Goal: Information Seeking & Learning: Learn about a topic

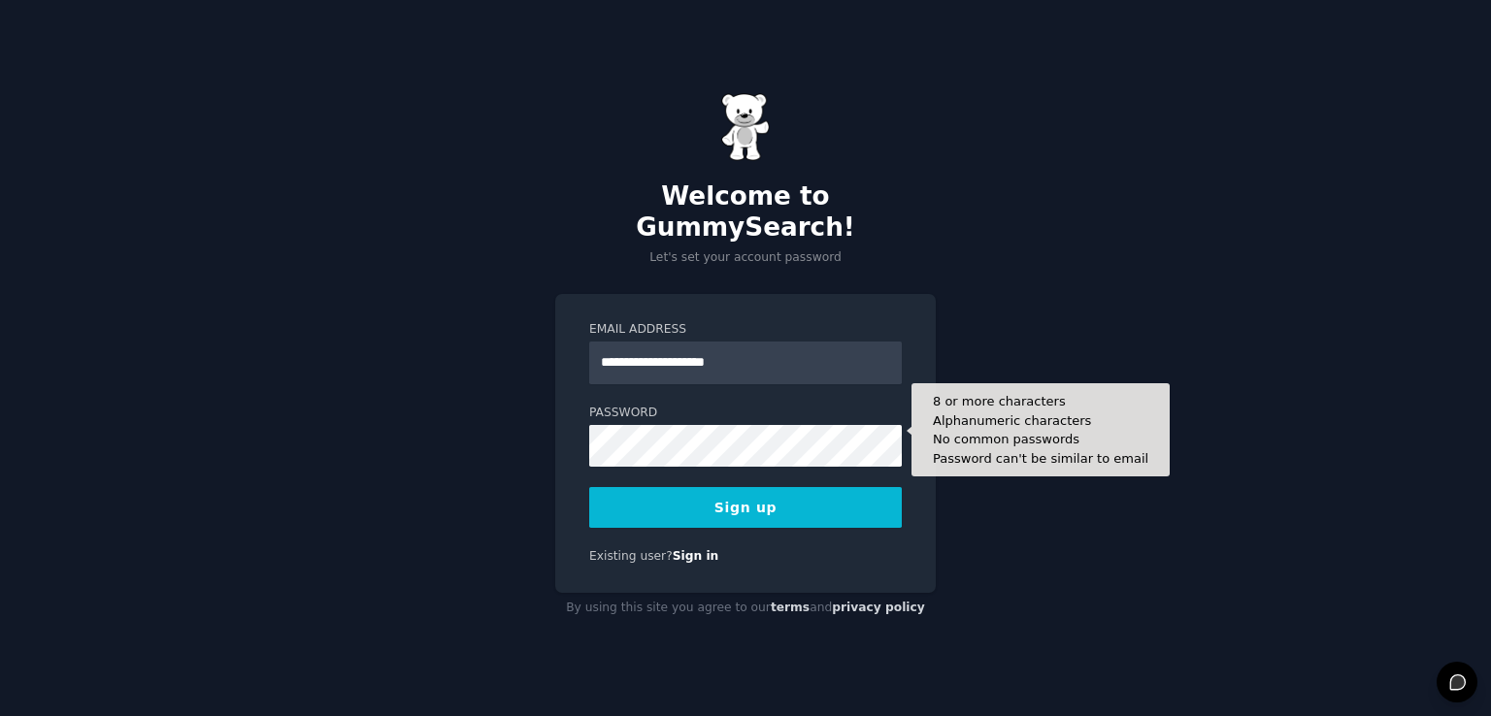
type input "**********"
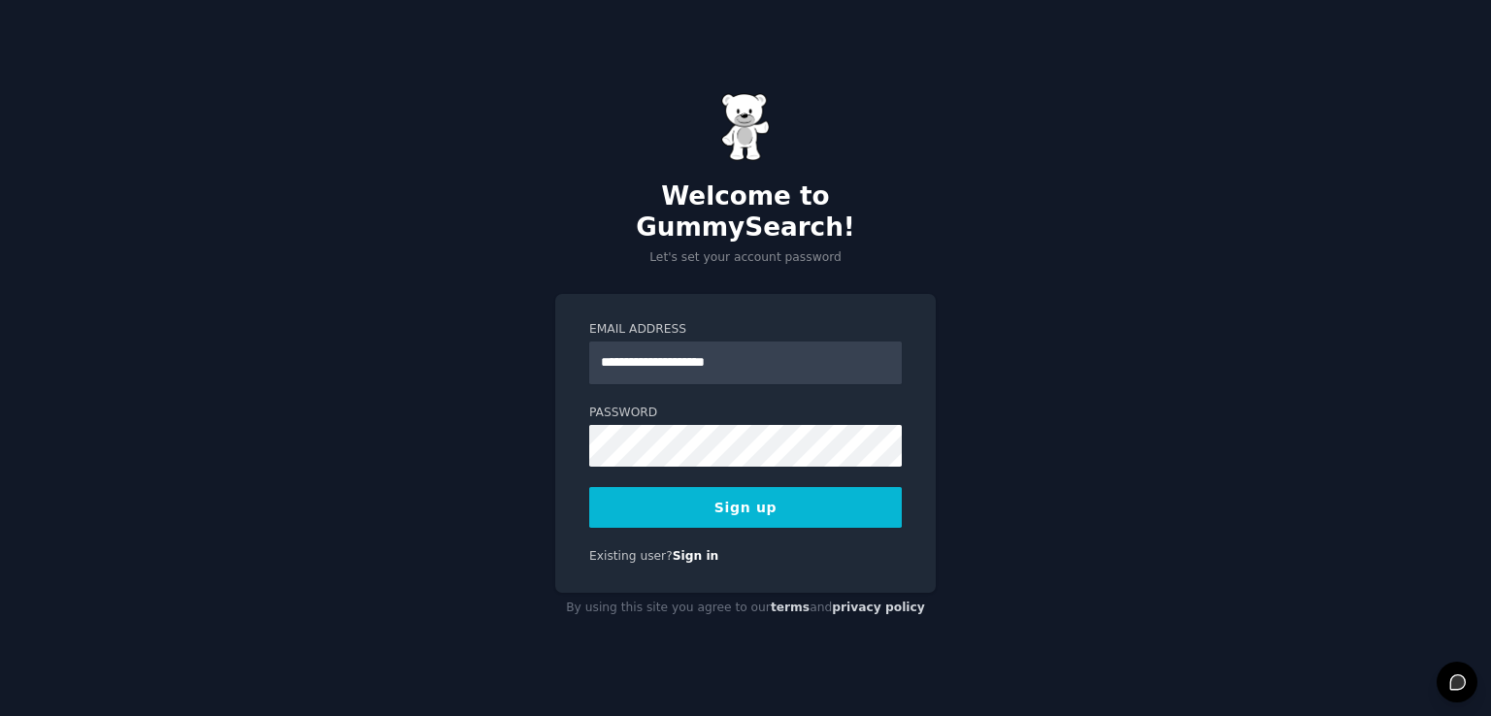
click at [677, 487] on button "Sign up" at bounding box center [745, 507] width 313 height 41
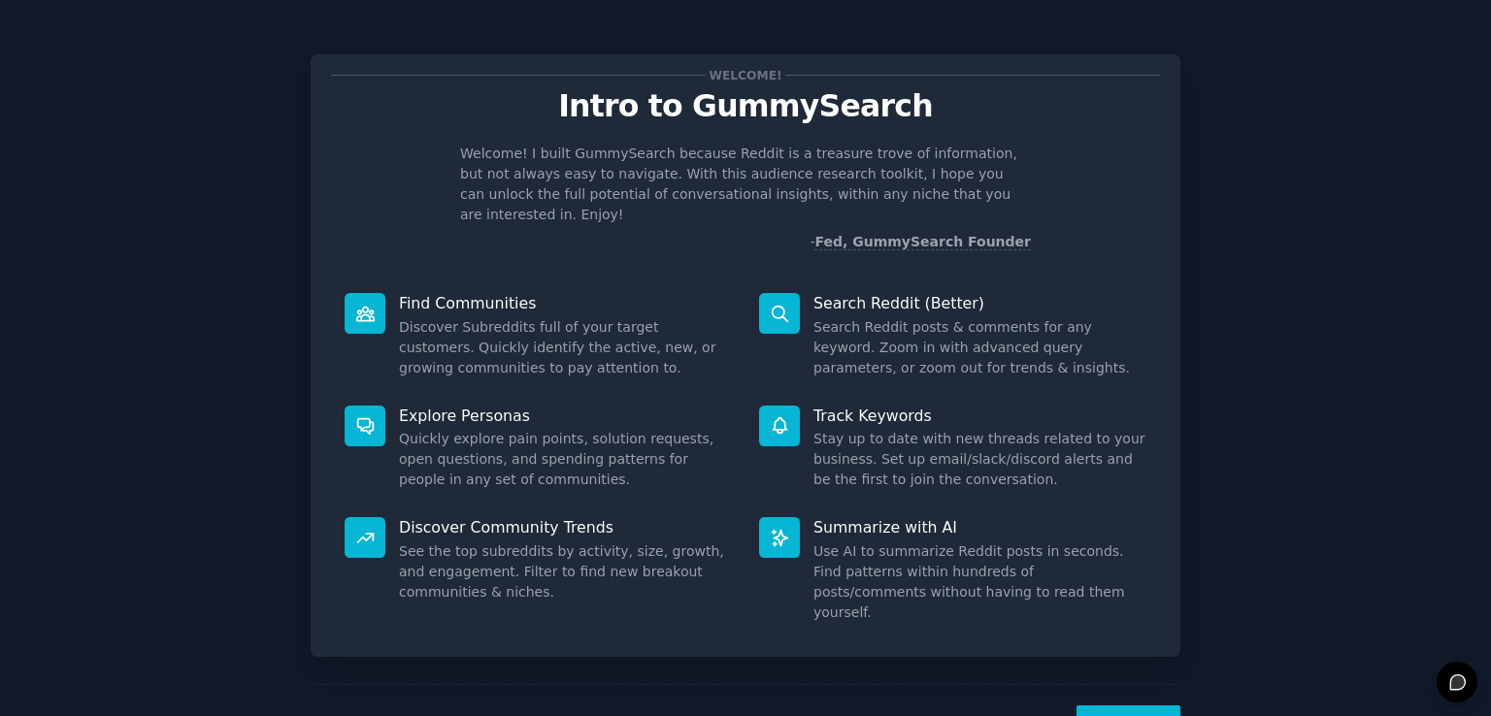
click at [1120, 706] on button "Next" at bounding box center [1128, 730] width 104 height 48
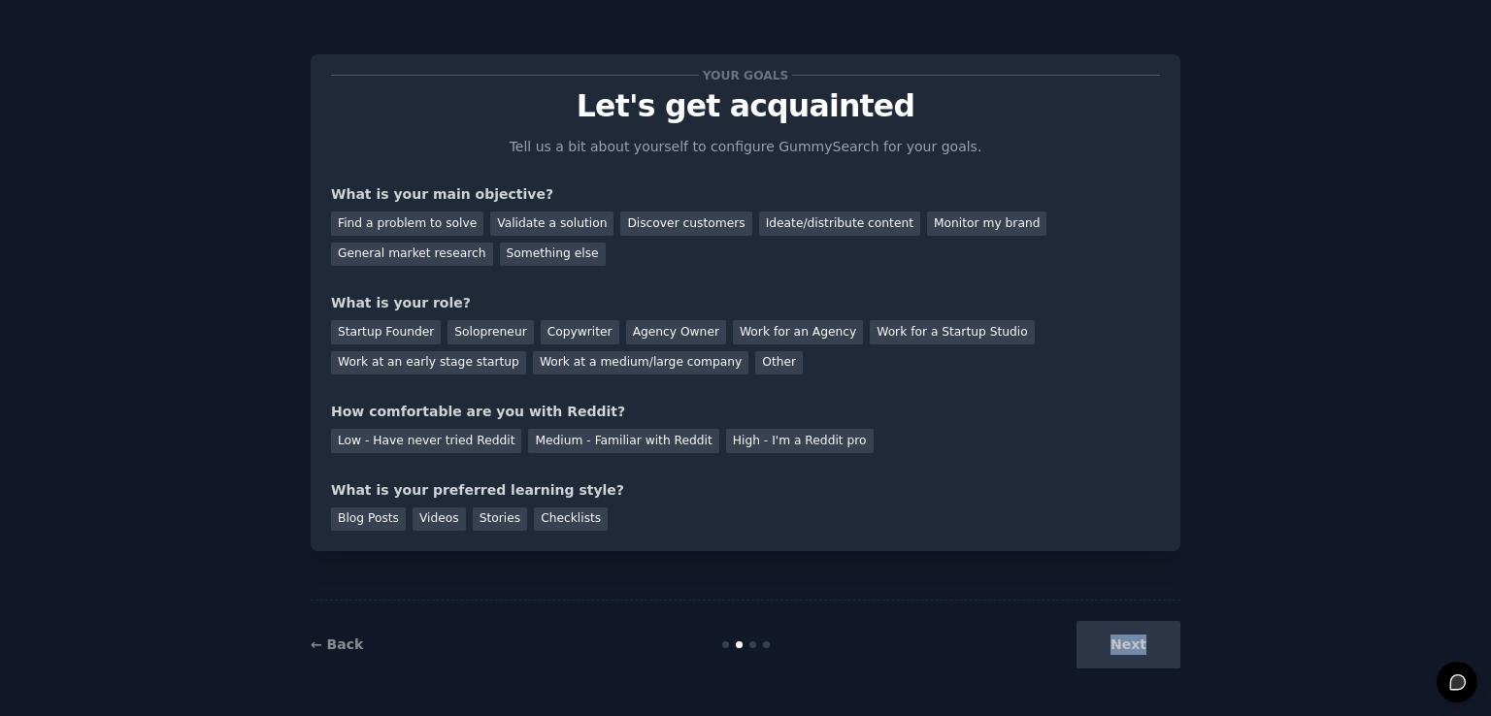
click at [1121, 687] on div "← Back Next" at bounding box center [746, 644] width 870 height 89
click at [1130, 642] on div "Next" at bounding box center [1035, 645] width 290 height 48
click at [921, 643] on div "Next" at bounding box center [1035, 645] width 290 height 48
click at [745, 649] on div "← Back Next" at bounding box center [746, 644] width 870 height 89
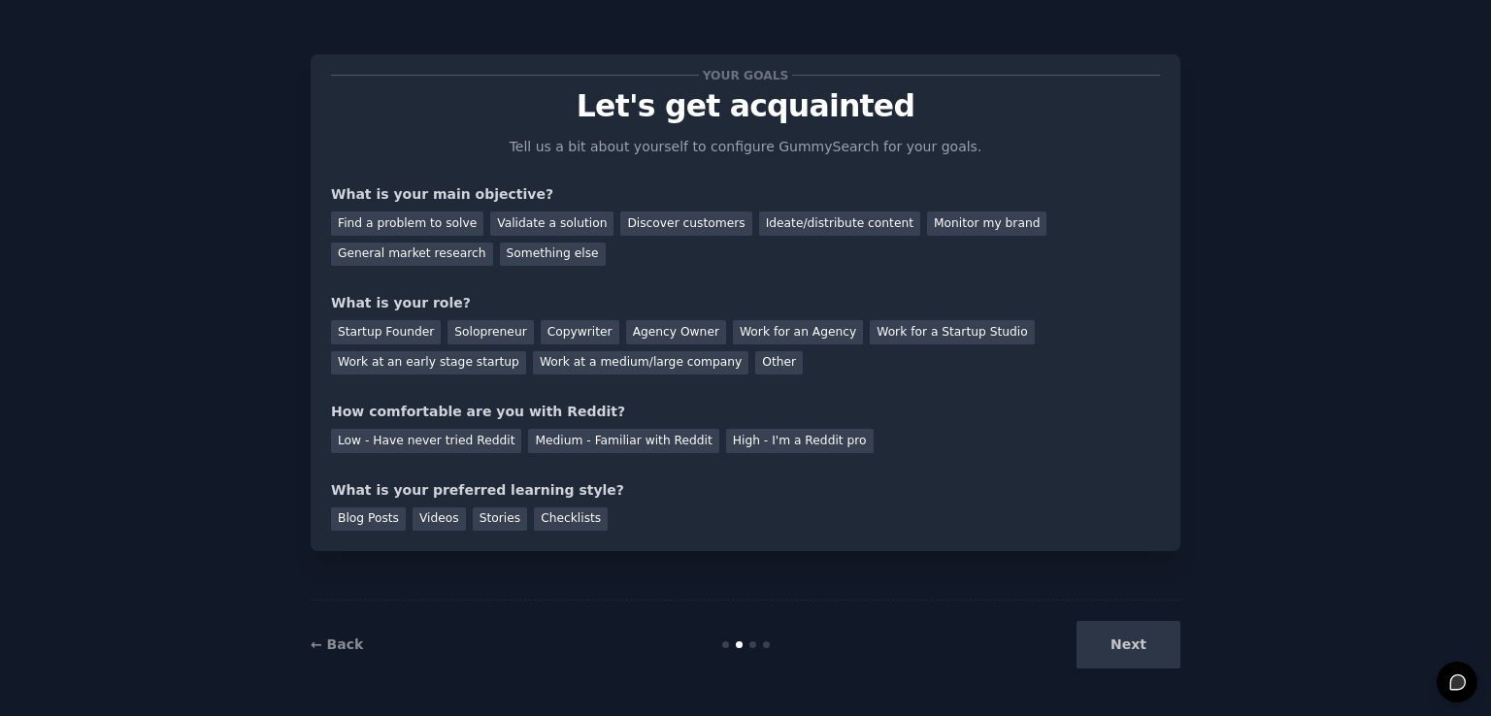
click at [1111, 651] on div "Next" at bounding box center [1035, 645] width 290 height 48
click at [1112, 651] on div "Next" at bounding box center [1035, 645] width 290 height 48
click at [330, 644] on link "← Back" at bounding box center [337, 645] width 52 height 16
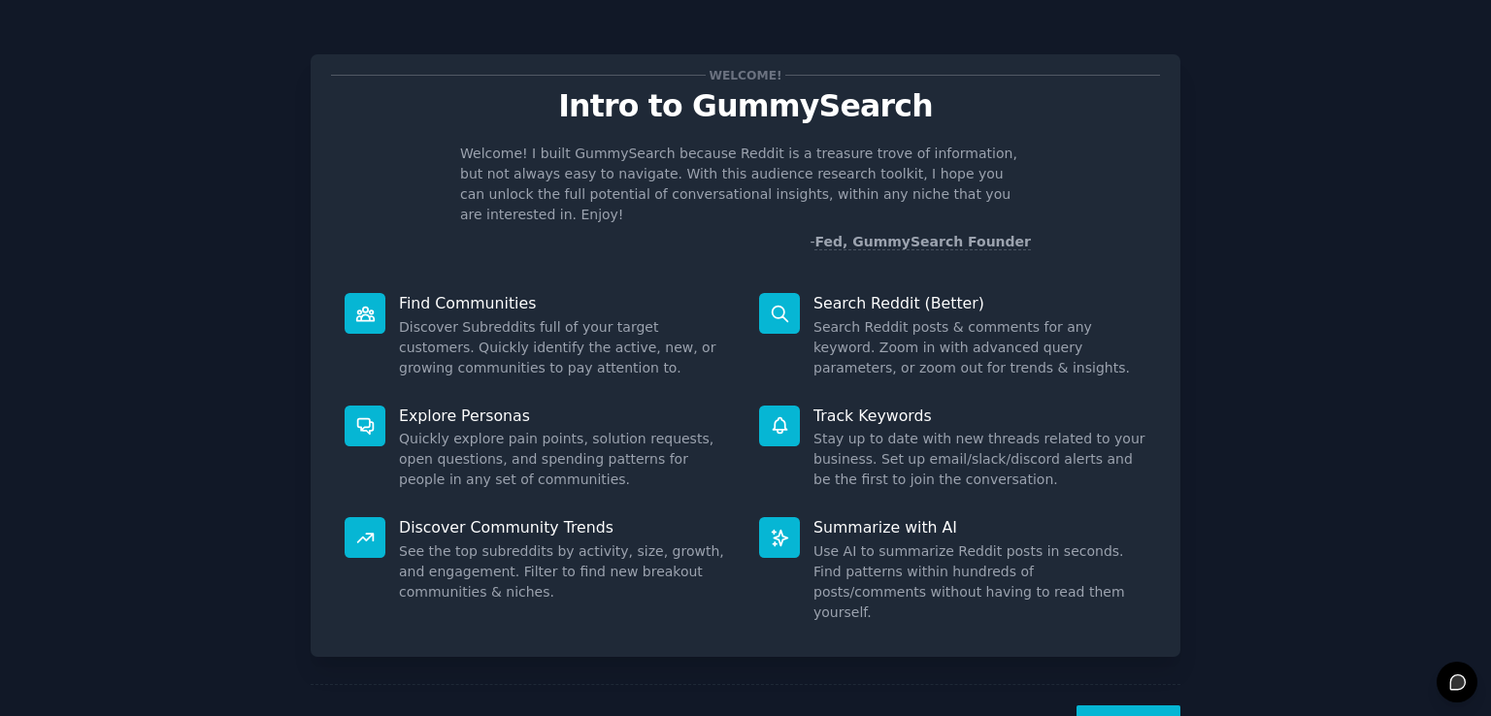
click at [1112, 684] on div "Next" at bounding box center [746, 728] width 870 height 89
click at [1120, 706] on button "Next" at bounding box center [1128, 730] width 104 height 48
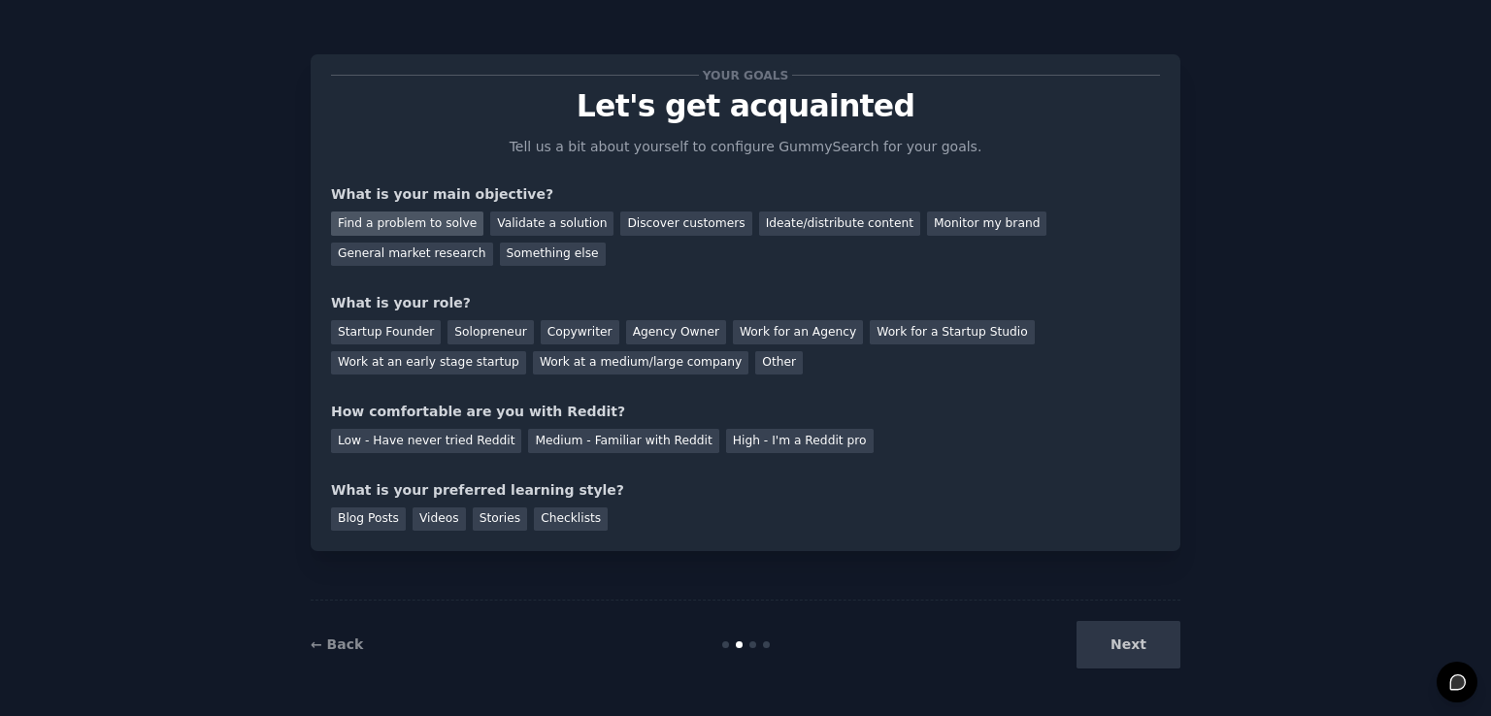
click at [431, 223] on div "Find a problem to solve" at bounding box center [407, 224] width 152 height 24
click at [755, 369] on div "Other" at bounding box center [779, 363] width 48 height 24
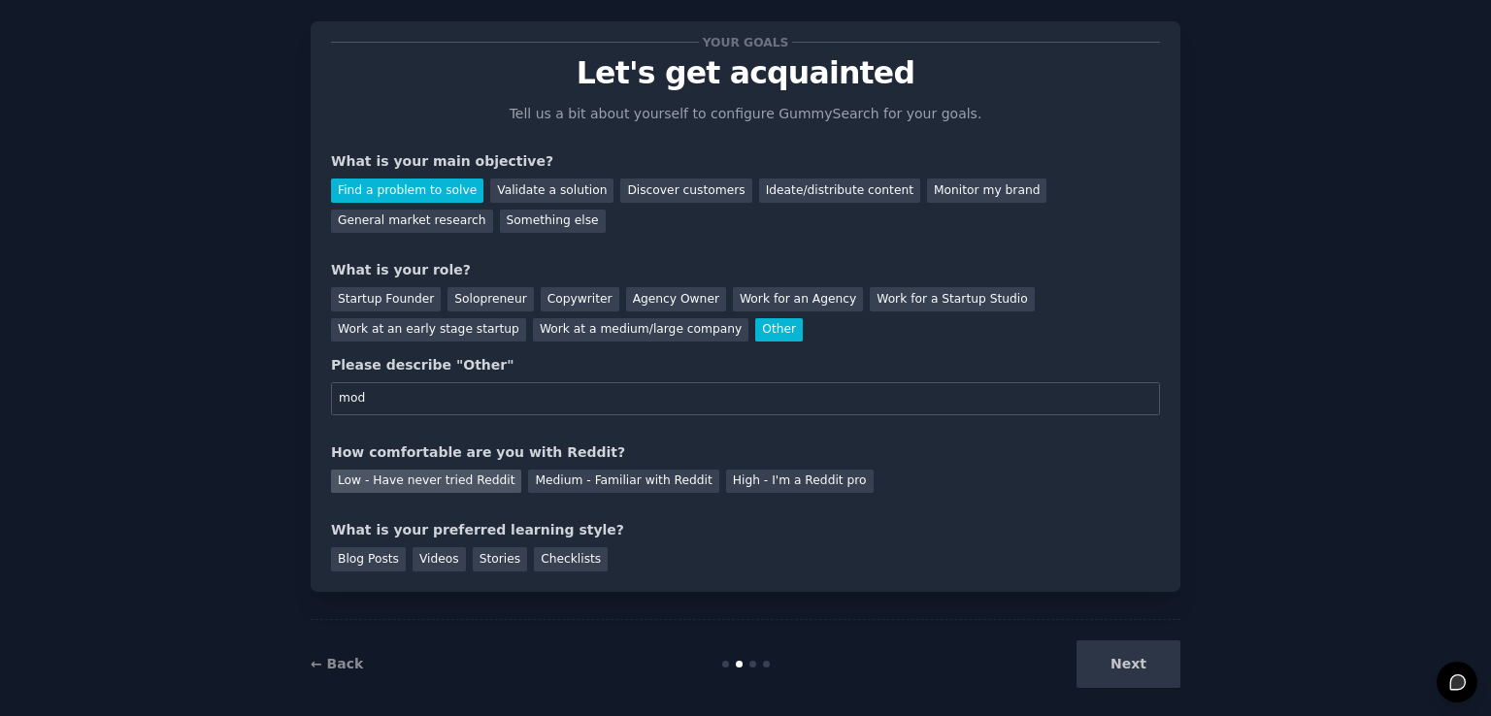
scroll to position [50, 0]
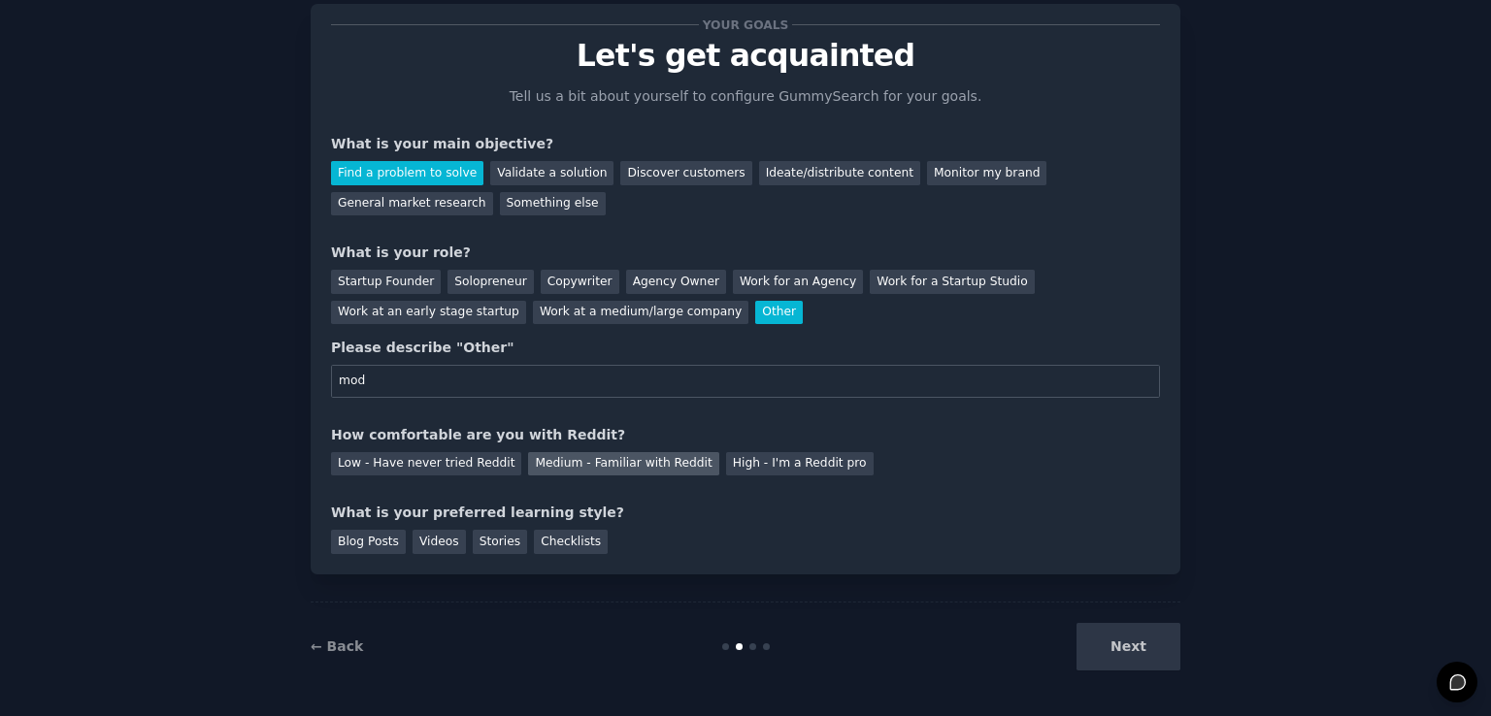
type input "mod"
click at [566, 460] on div "Medium - Familiar with Reddit" at bounding box center [623, 464] width 190 height 24
click at [473, 545] on div "Stories" at bounding box center [500, 542] width 54 height 24
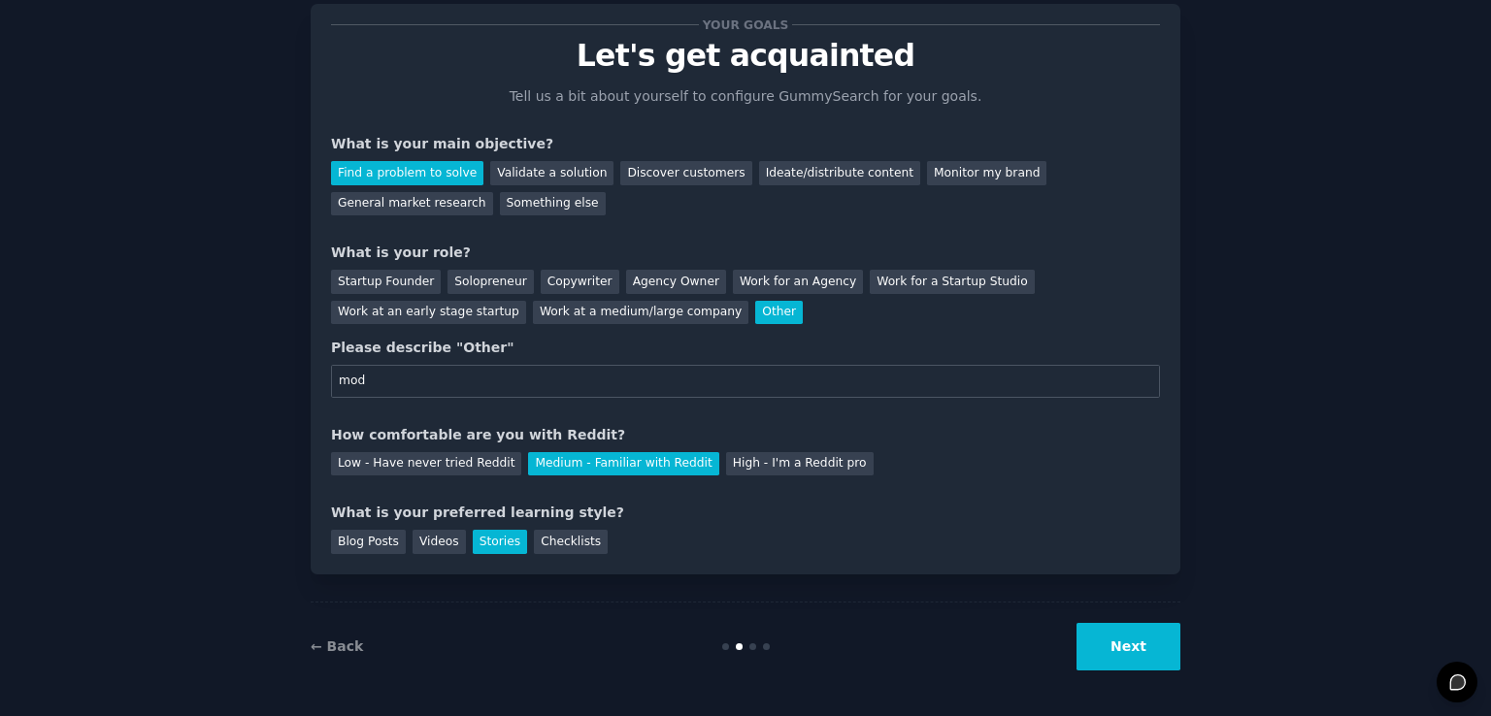
click at [1129, 642] on button "Next" at bounding box center [1128, 647] width 104 height 48
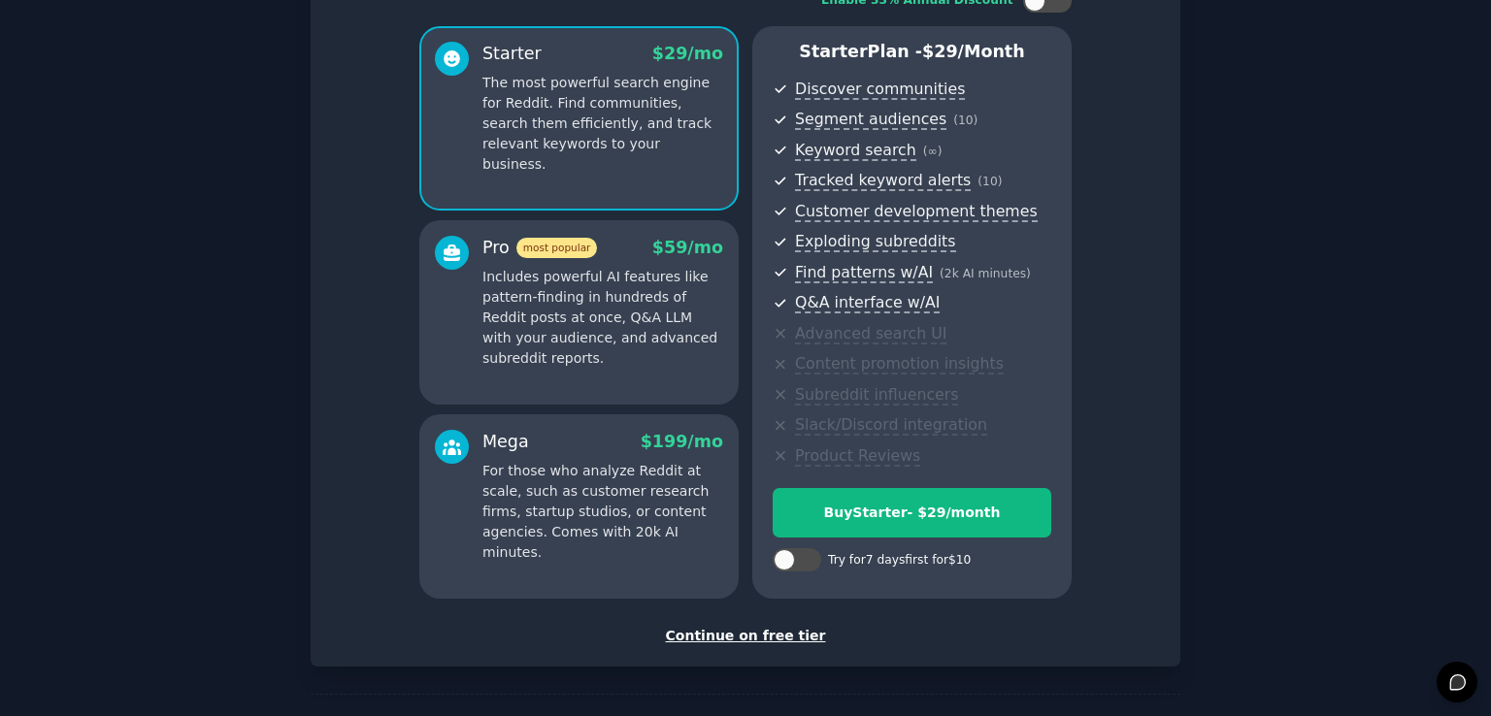
scroll to position [214, 0]
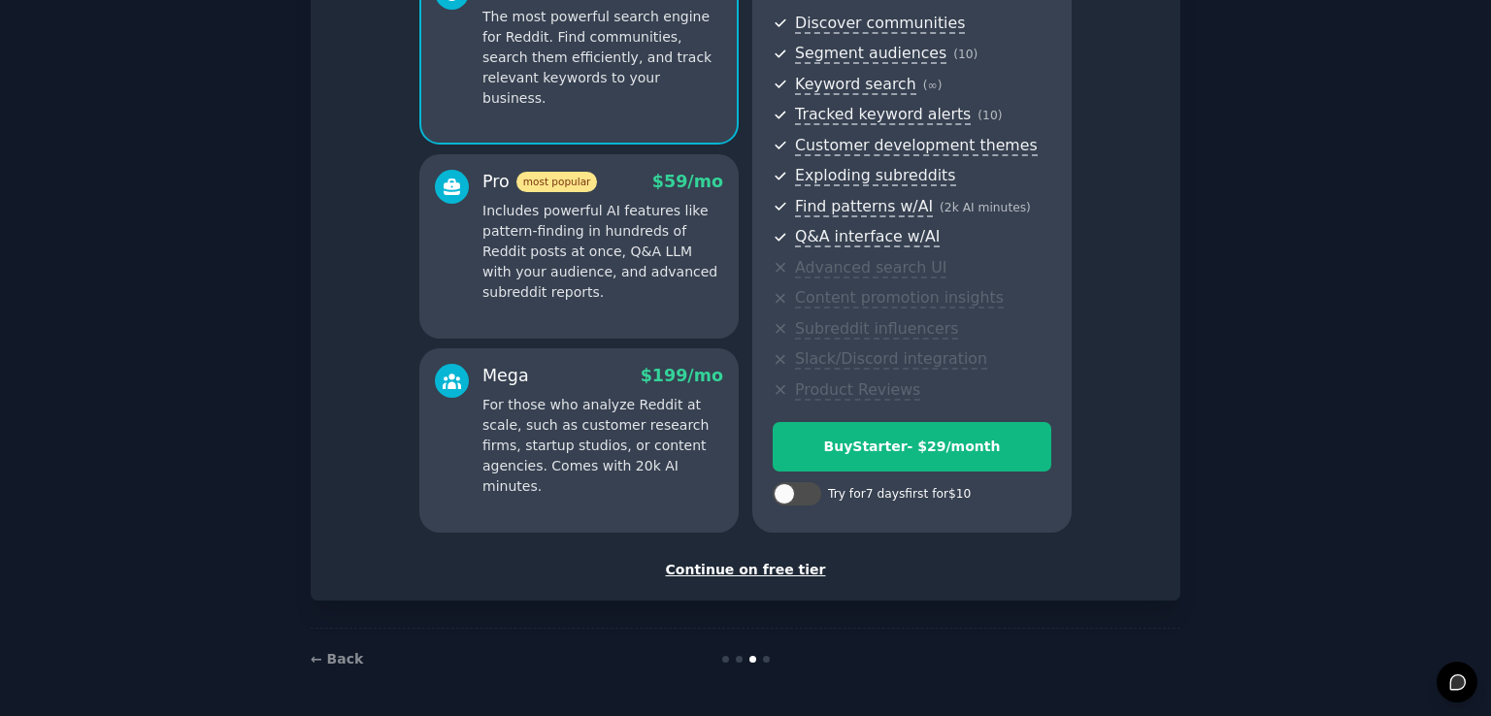
click at [773, 569] on div "Continue on free tier" at bounding box center [745, 570] width 829 height 20
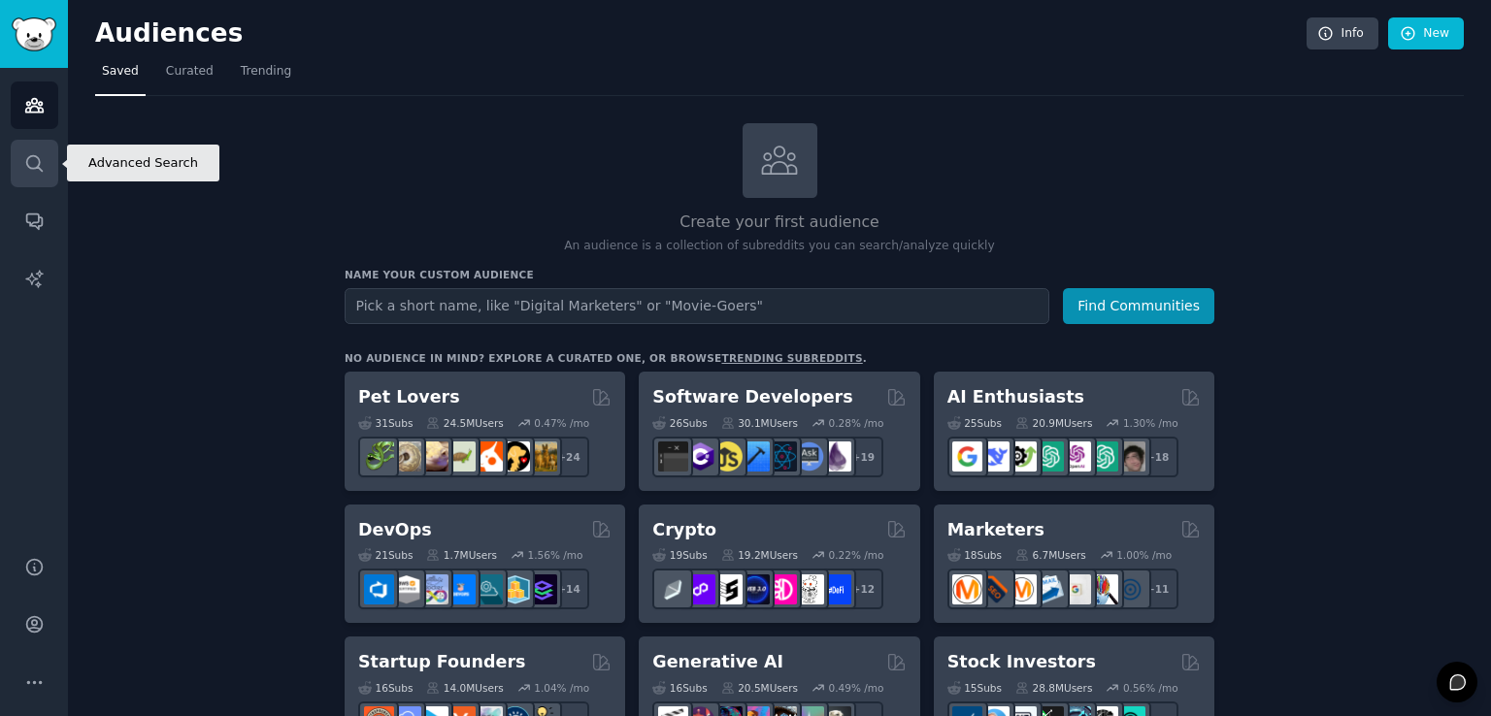
click at [34, 169] on icon "Sidebar" at bounding box center [34, 163] width 20 height 20
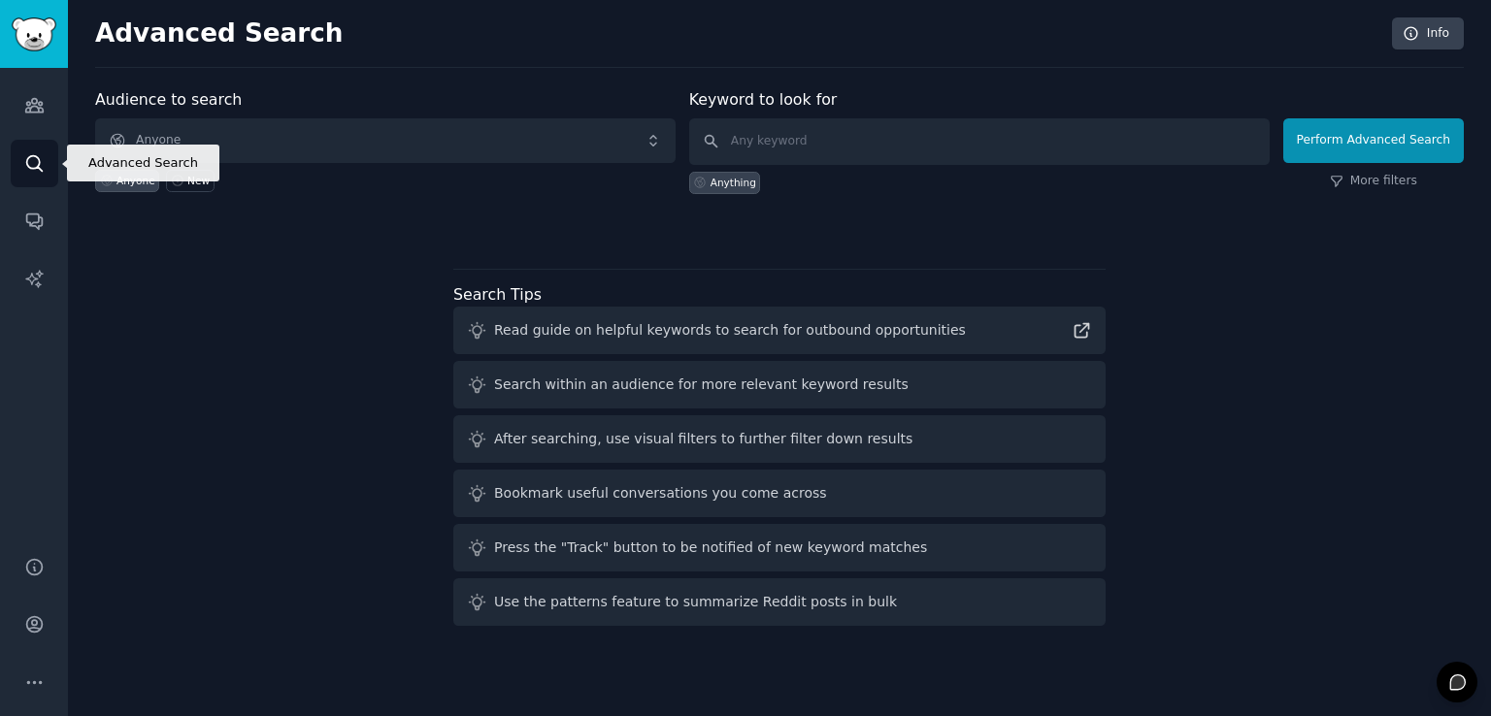
click at [34, 169] on icon "Sidebar" at bounding box center [34, 163] width 20 height 20
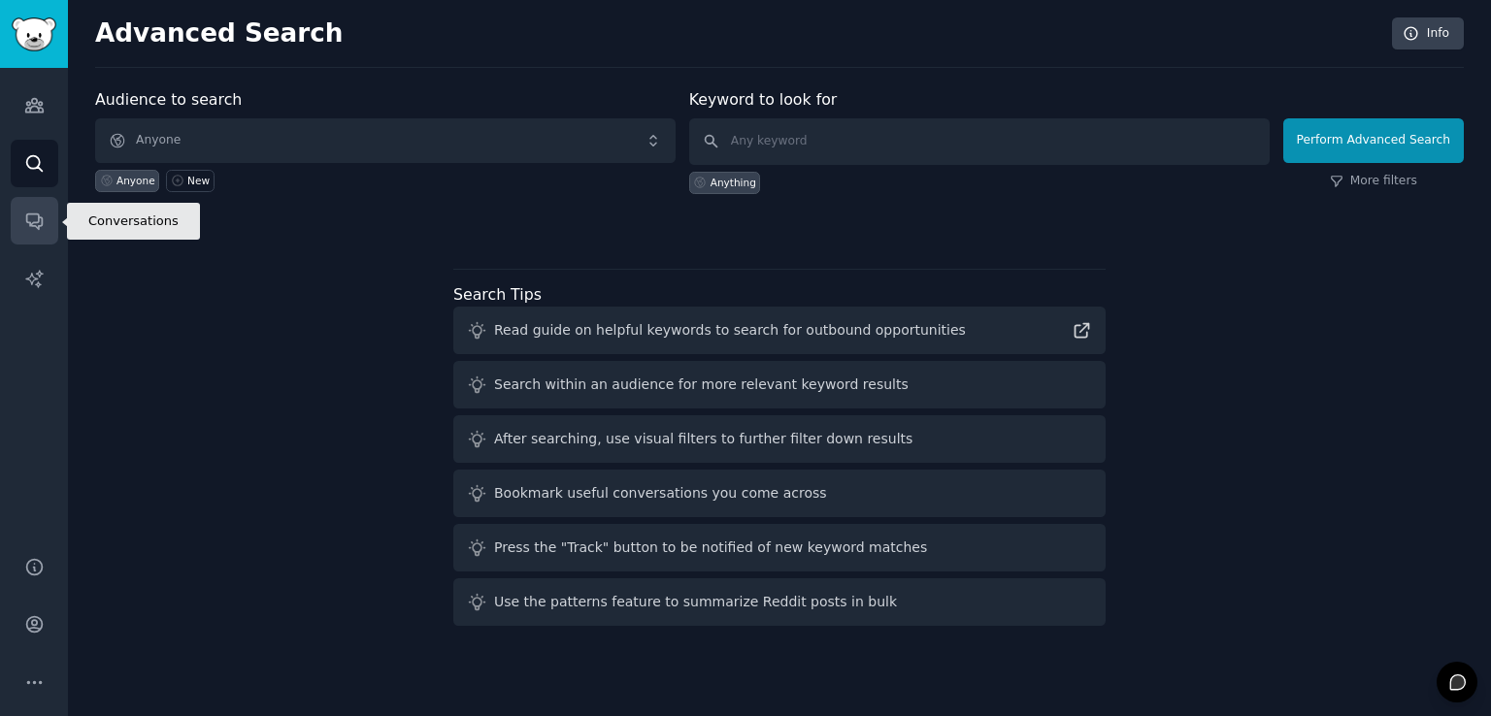
click at [31, 222] on icon "Sidebar" at bounding box center [34, 221] width 20 height 20
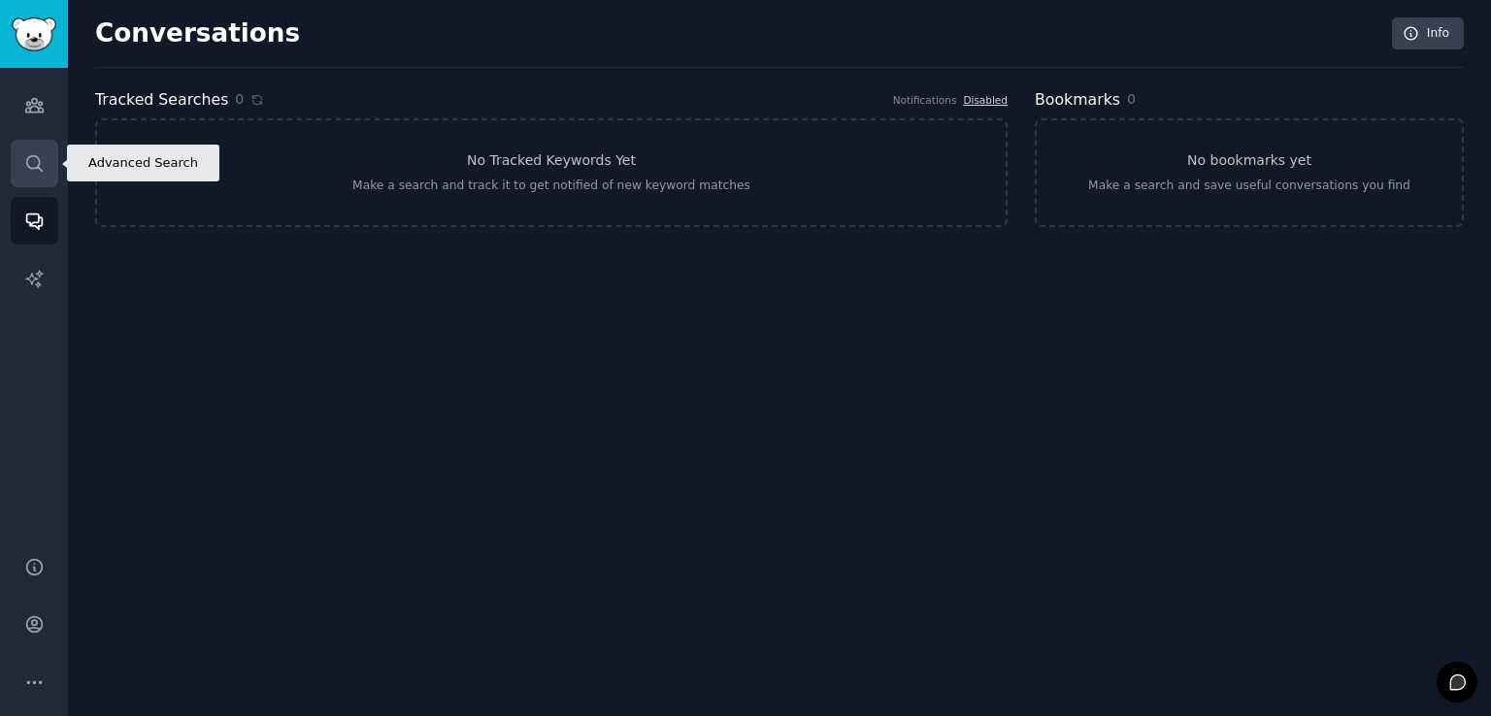
click at [30, 156] on icon "Sidebar" at bounding box center [34, 163] width 16 height 16
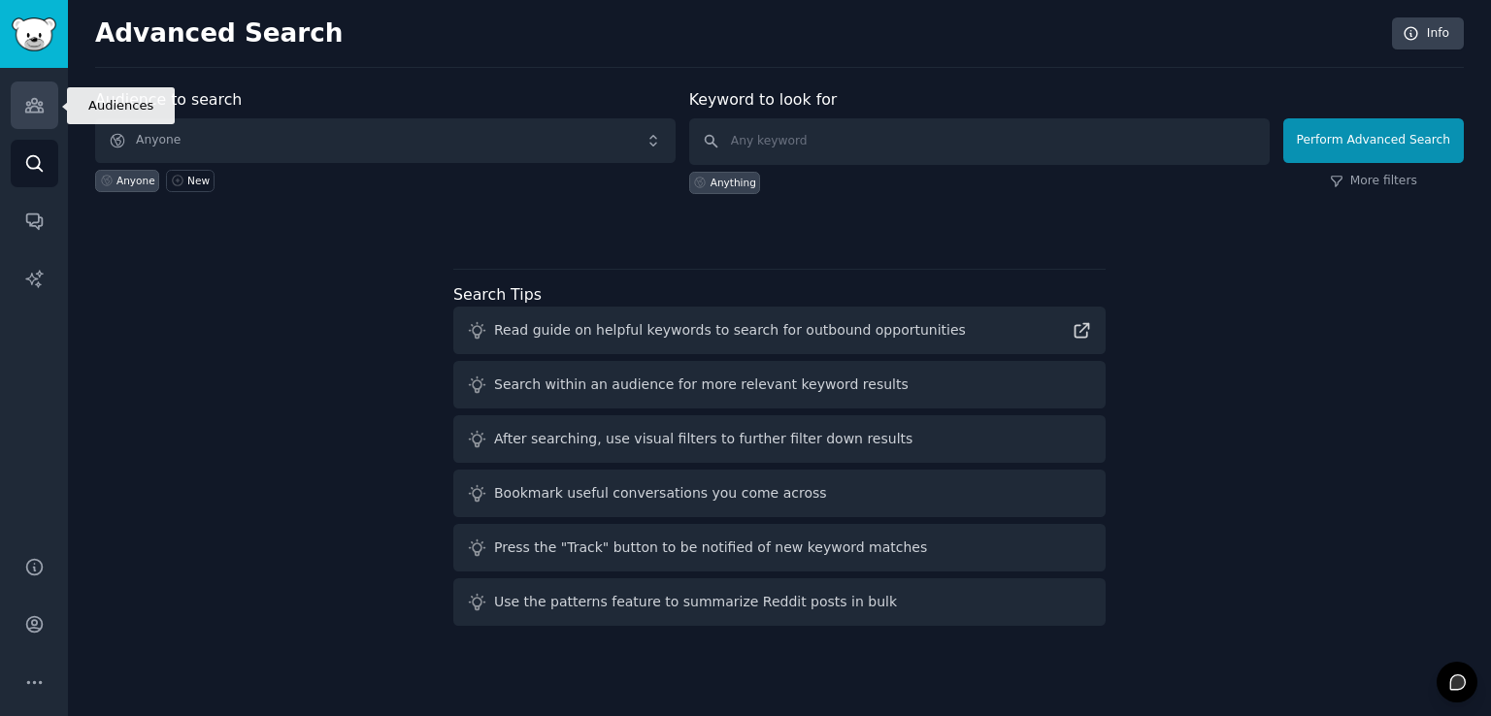
click at [43, 95] on icon "Sidebar" at bounding box center [34, 105] width 20 height 20
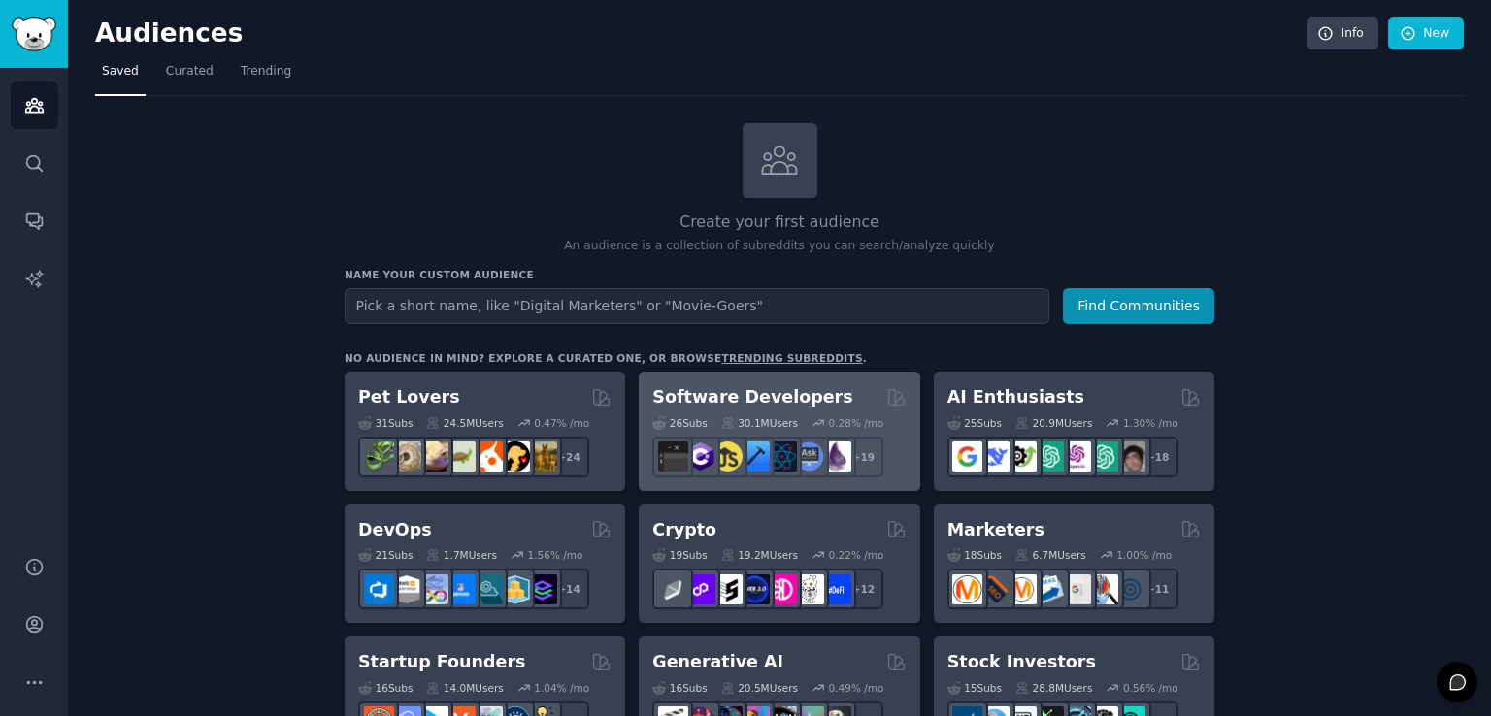
click at [770, 410] on div "26 Sub s 30.1M Users 0.28 % /mo r/elixir + 19" at bounding box center [778, 444] width 253 height 68
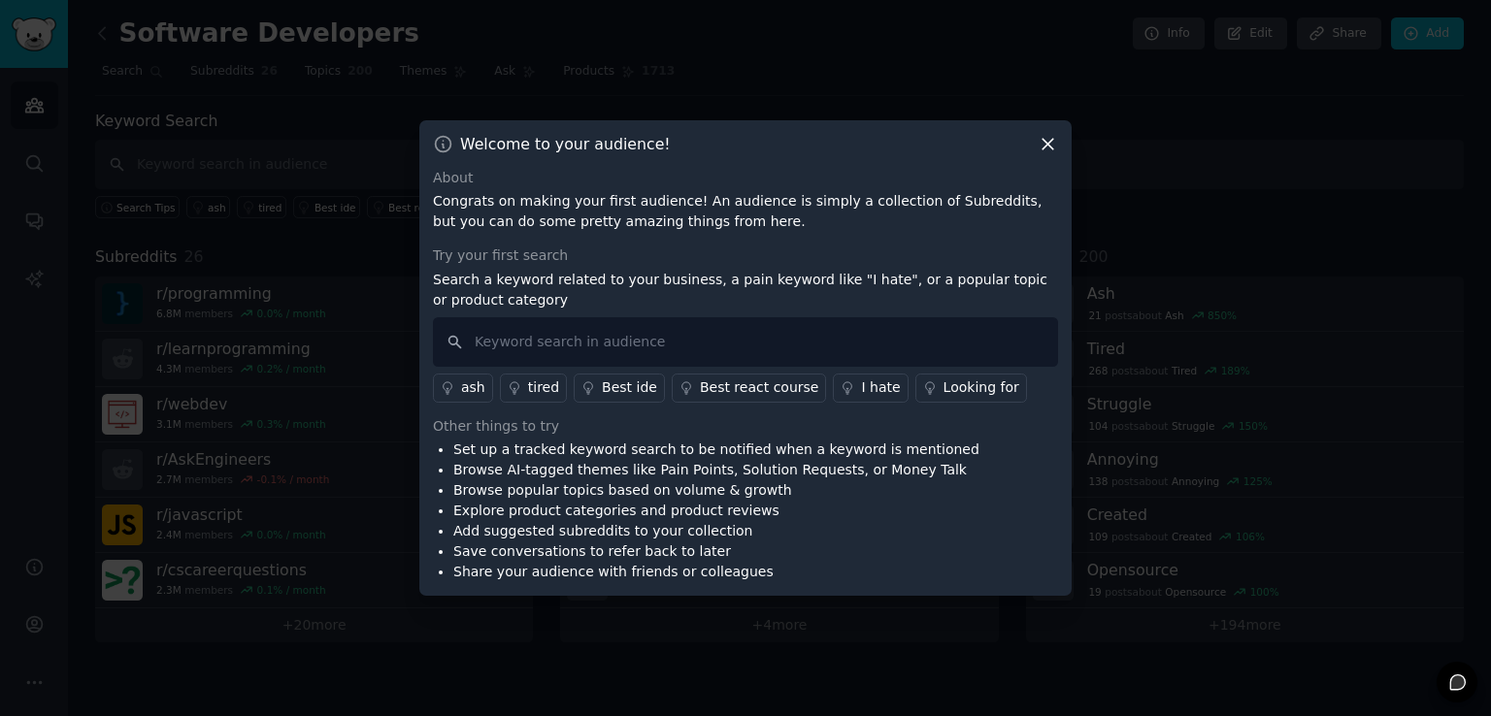
click at [1044, 139] on icon at bounding box center [1048, 144] width 20 height 20
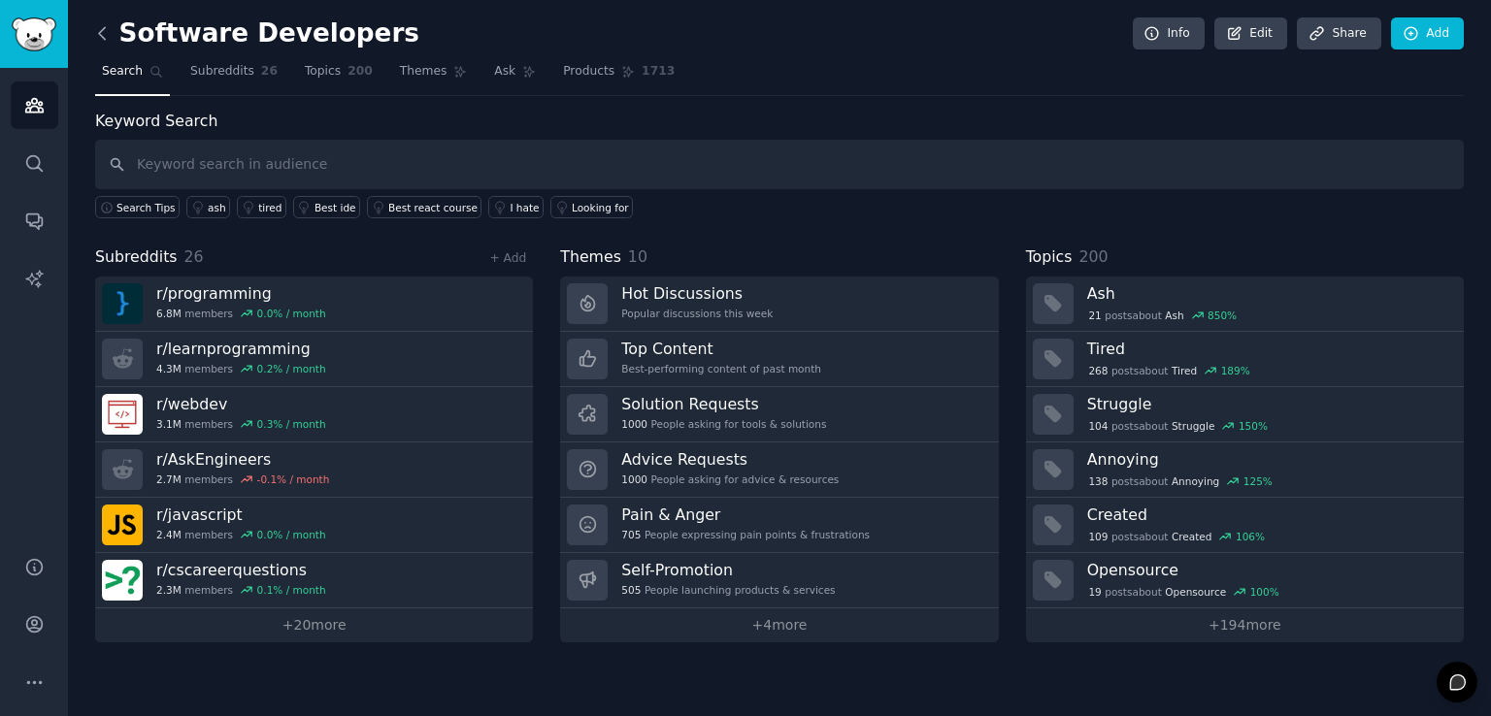
click at [104, 43] on icon at bounding box center [102, 33] width 20 height 20
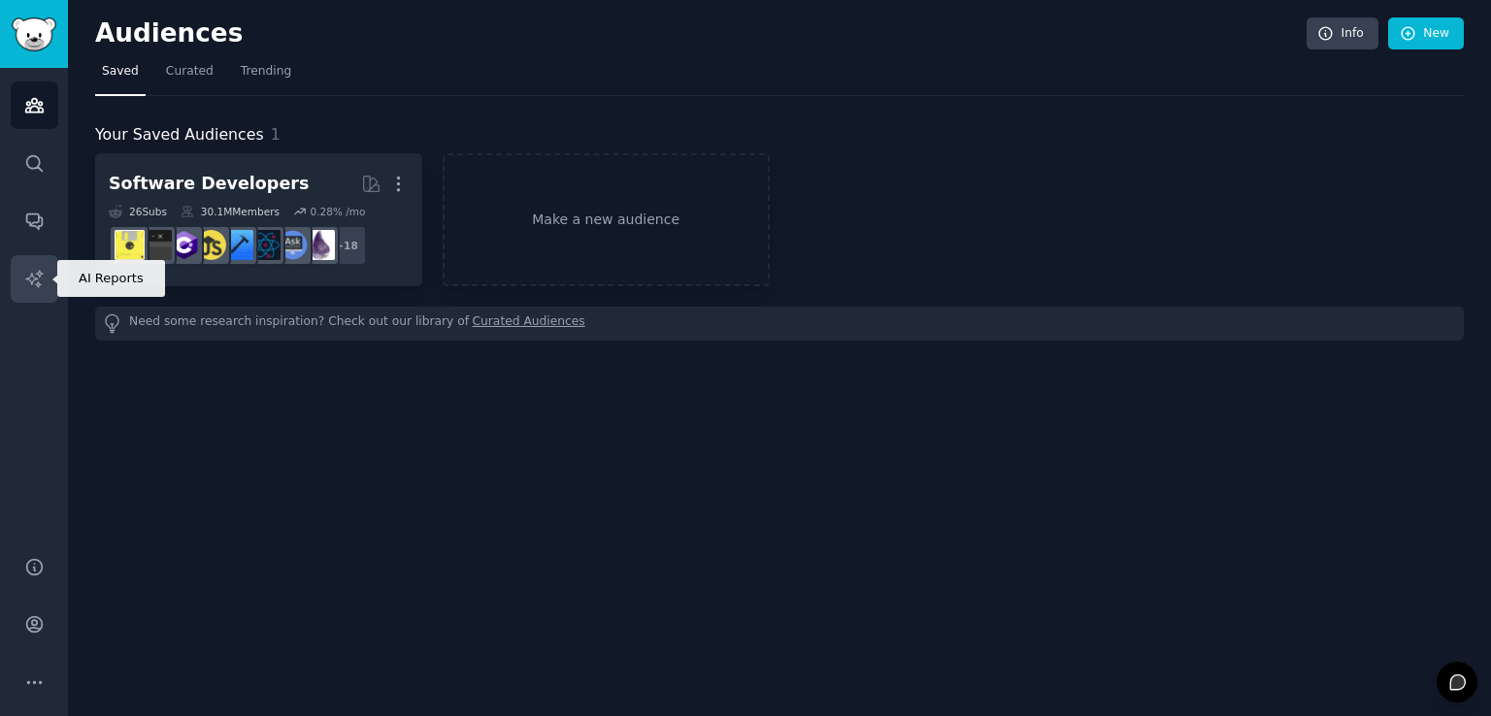
click at [29, 286] on icon "Sidebar" at bounding box center [34, 279] width 20 height 20
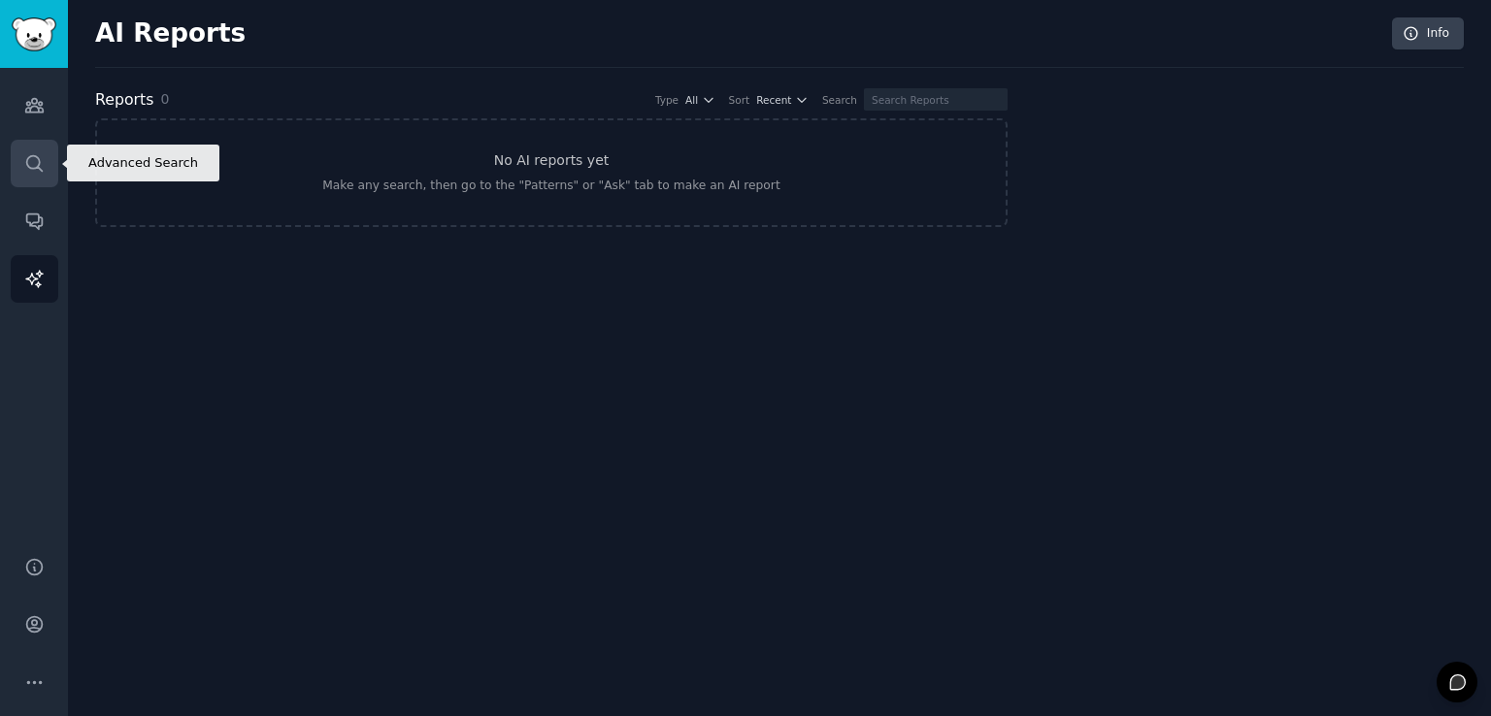
click at [25, 164] on icon "Sidebar" at bounding box center [34, 163] width 20 height 20
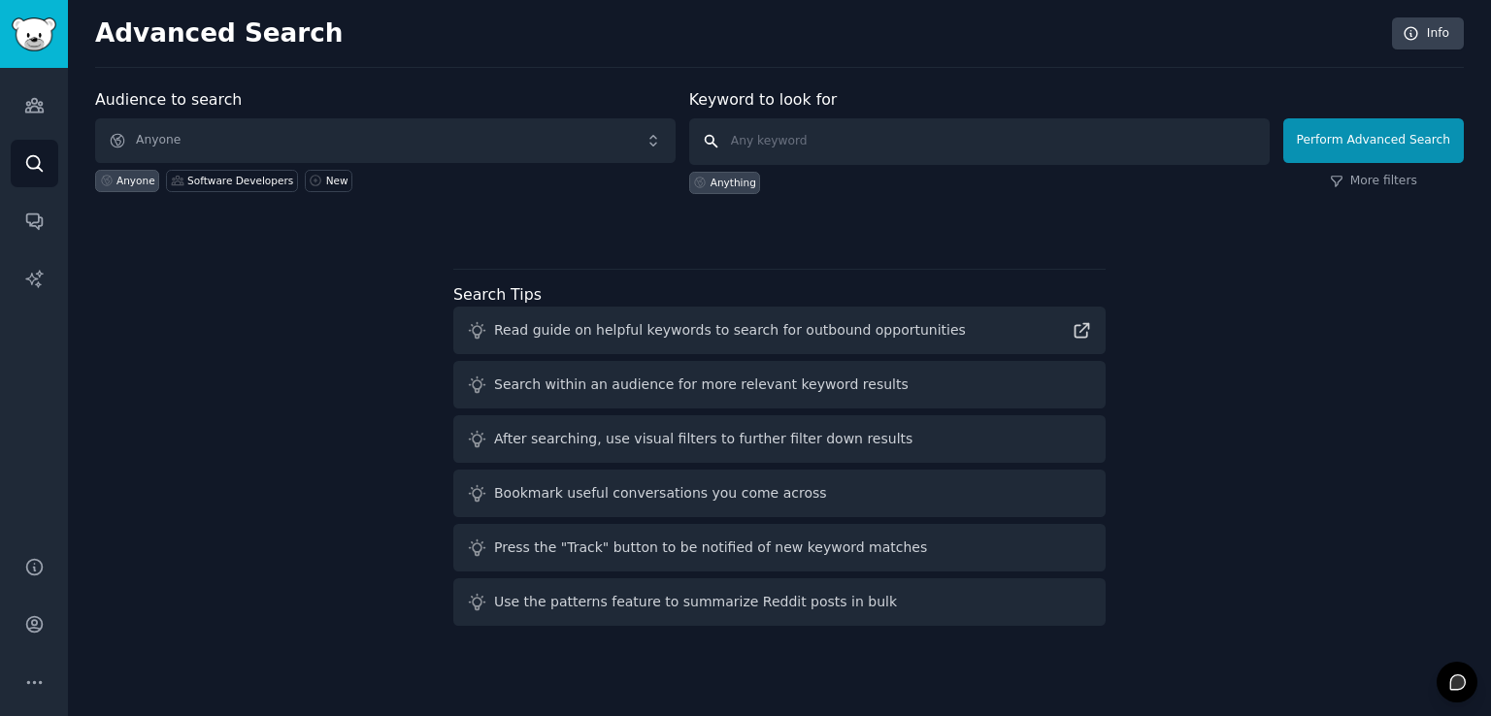
click at [810, 148] on input "text" at bounding box center [979, 141] width 580 height 47
click at [165, 59] on div "Advanced Search Info" at bounding box center [779, 42] width 1369 height 50
click at [157, 33] on h2 "Advanced Search" at bounding box center [738, 33] width 1286 height 31
click at [1351, 134] on button "Perform Advanced Search" at bounding box center [1373, 140] width 181 height 45
